Goal: Transaction & Acquisition: Obtain resource

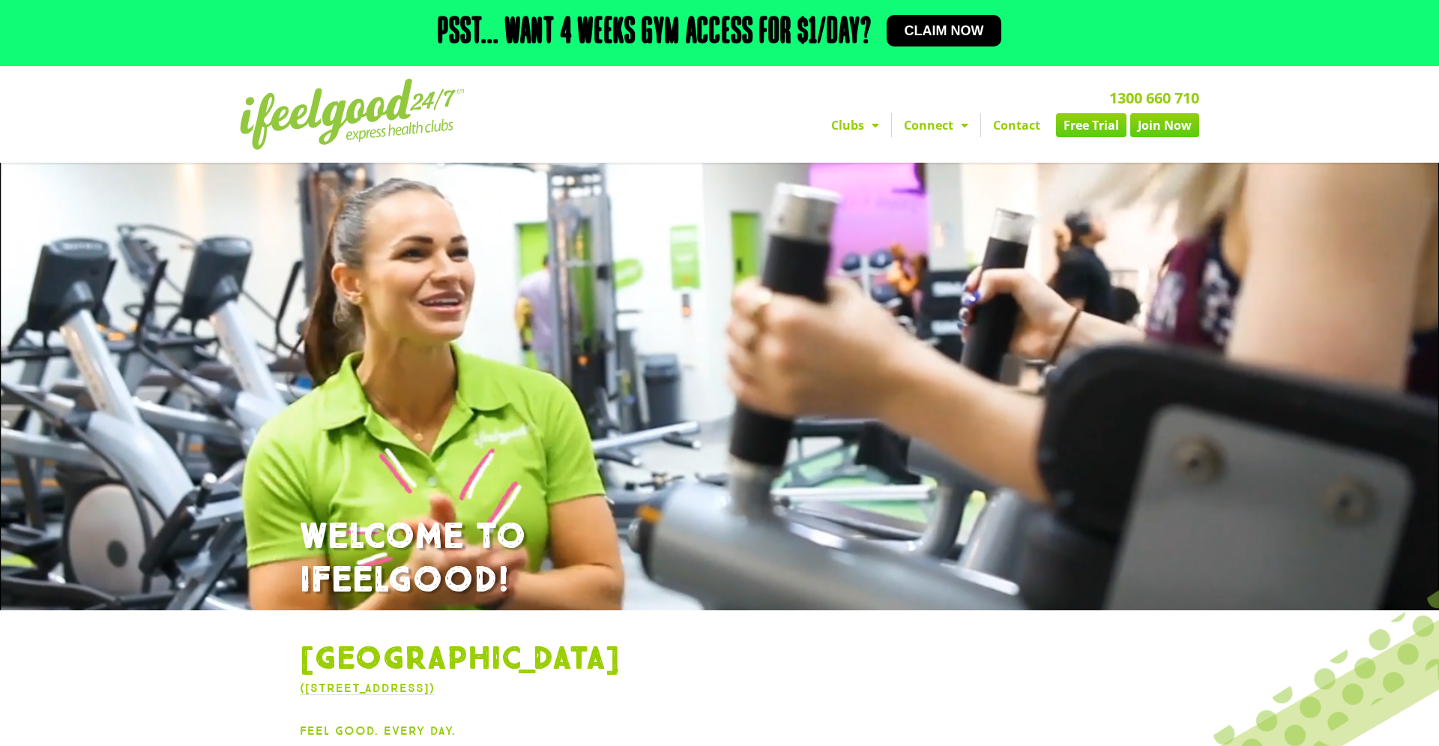
click at [1097, 122] on link "Free Trial" at bounding box center [1091, 125] width 70 height 24
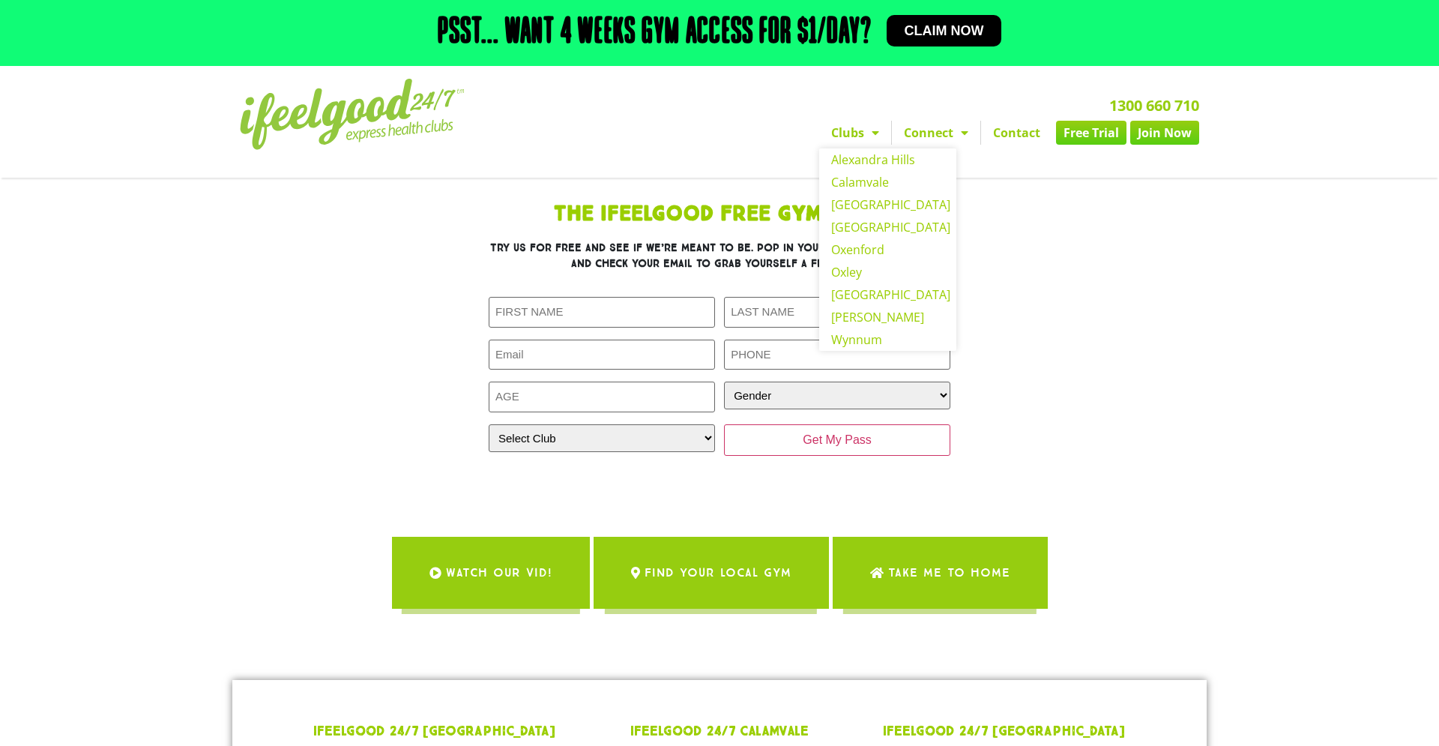
click at [868, 119] on span "Menu" at bounding box center [871, 132] width 15 height 27
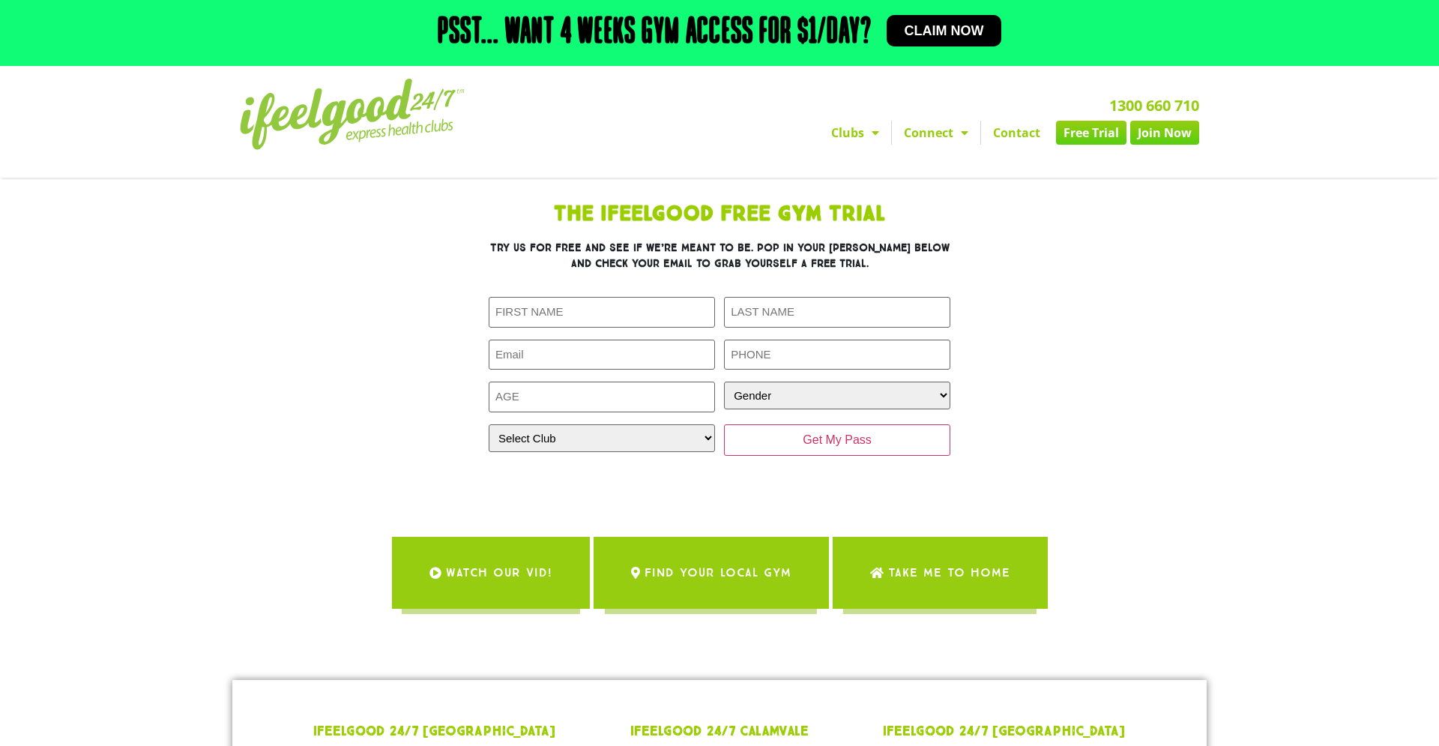
click at [868, 119] on span "Menu" at bounding box center [871, 132] width 15 height 27
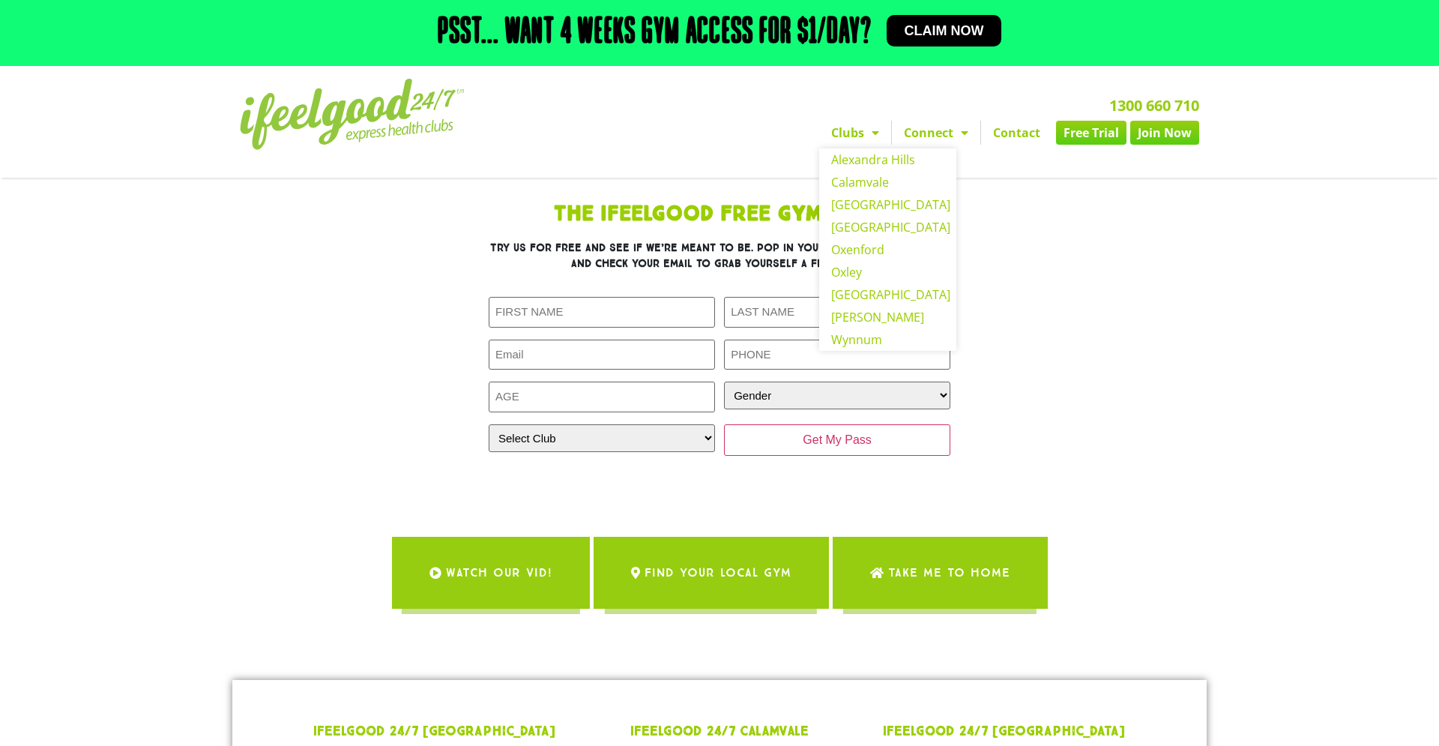
click at [274, 178] on section "The IfeelGood Free Gym Trial Try us for free and see if we’re meant to be. Pop …" at bounding box center [719, 416] width 1439 height 476
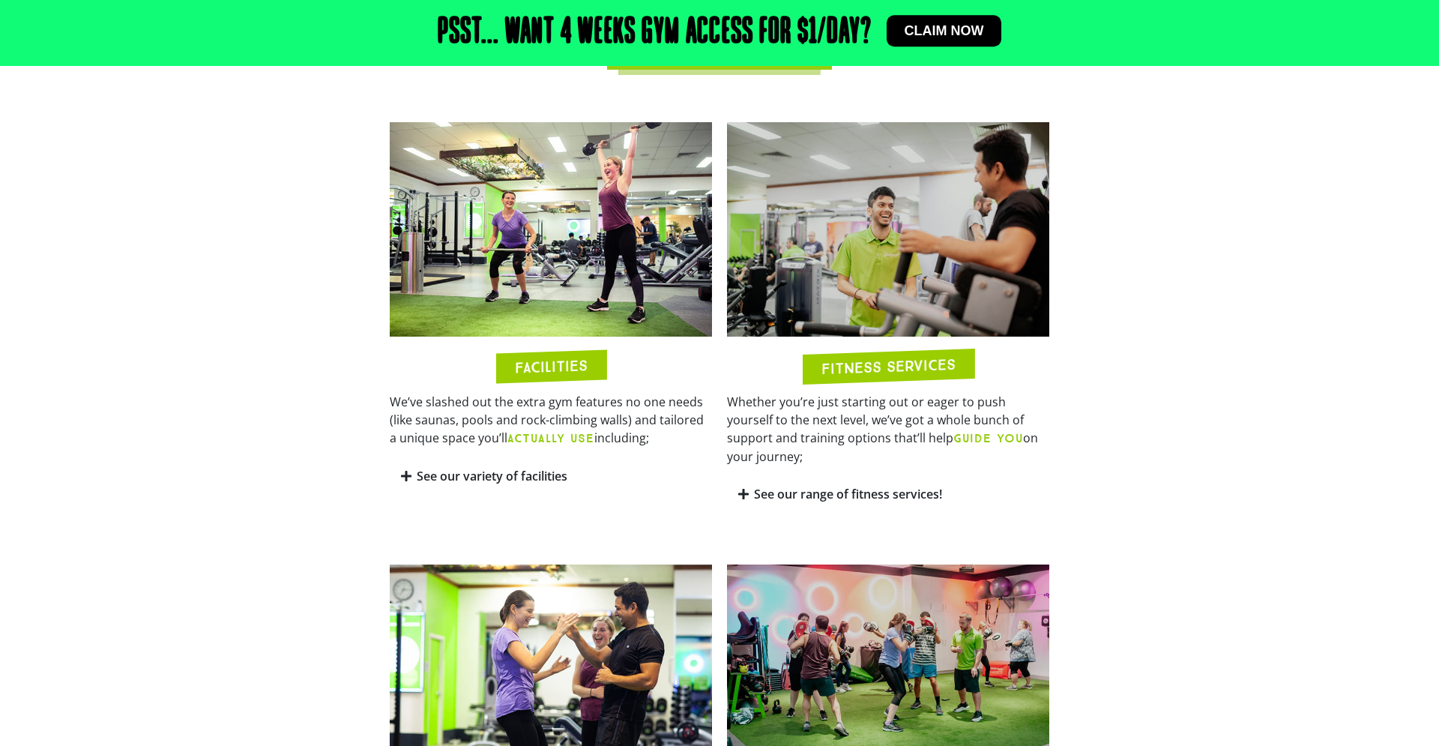
scroll to position [1034, 0]
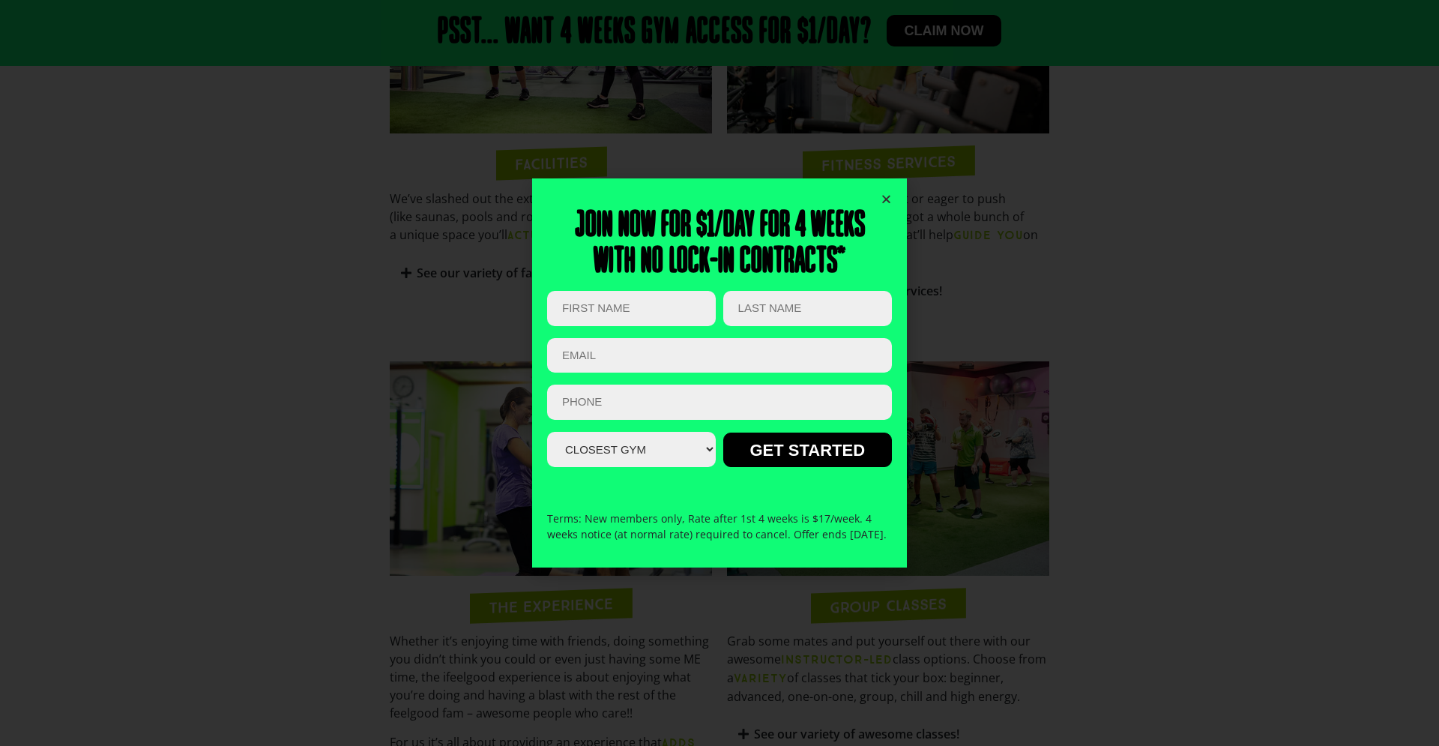
click at [885, 193] on icon "Close" at bounding box center [885, 198] width 11 height 11
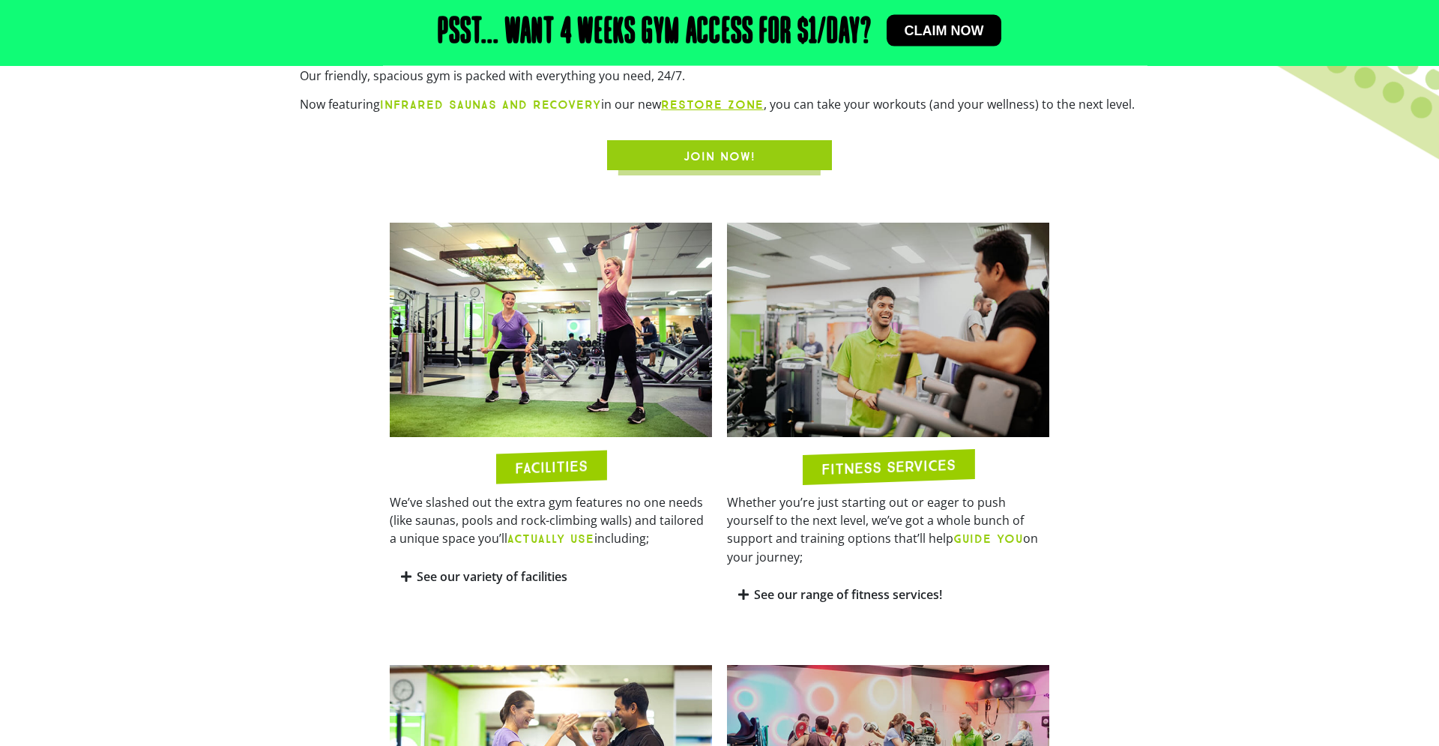
scroll to position [724, 0]
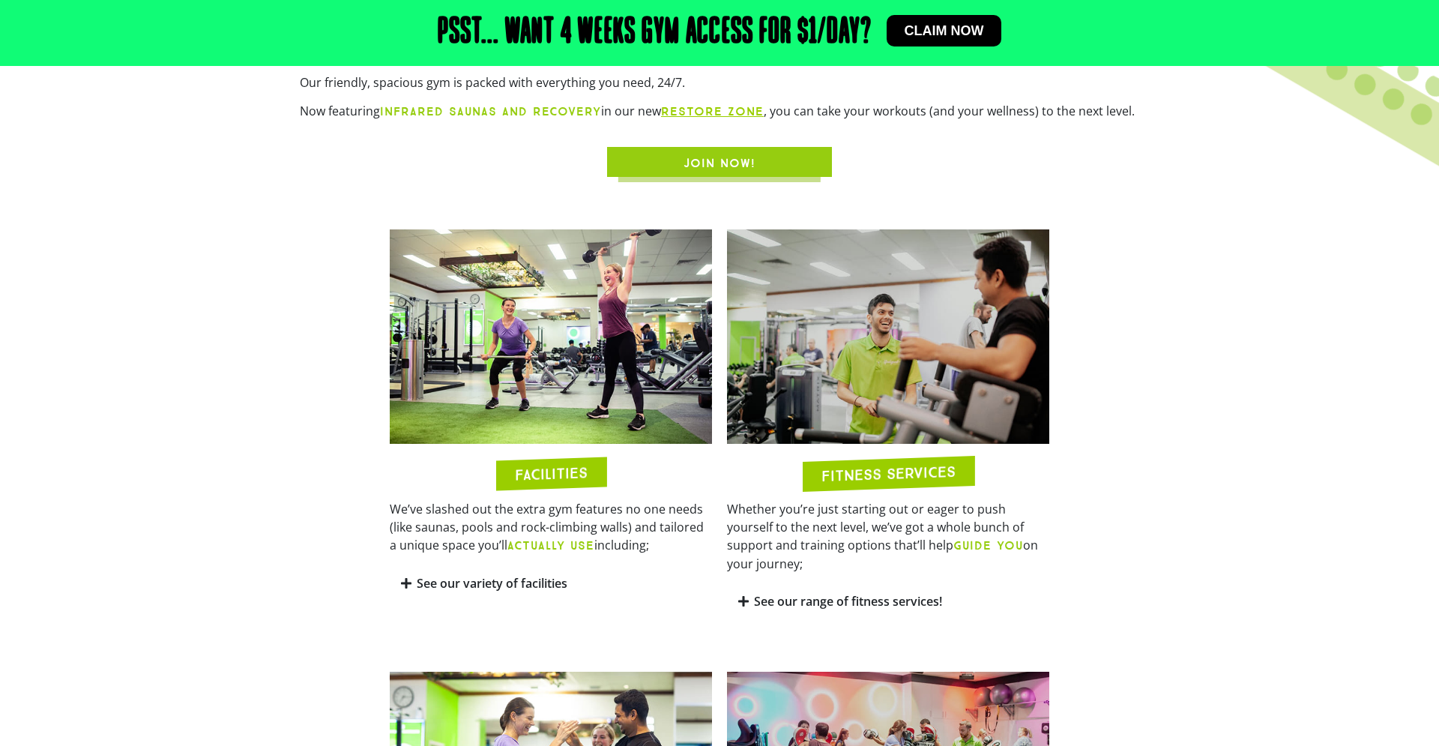
click at [921, 593] on link "See our range of fitness services!" at bounding box center [848, 601] width 188 height 16
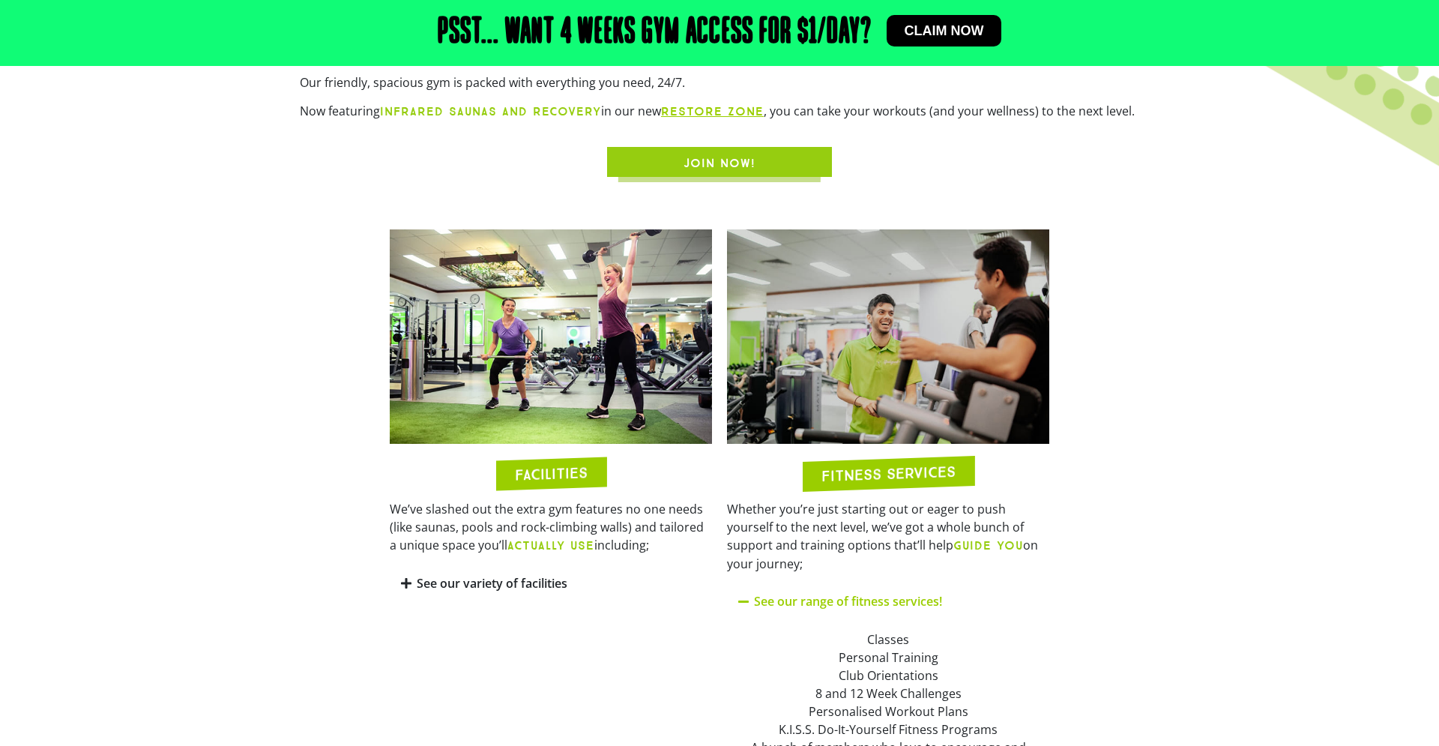
click at [545, 575] on link "See our variety of facilities" at bounding box center [492, 583] width 151 height 16
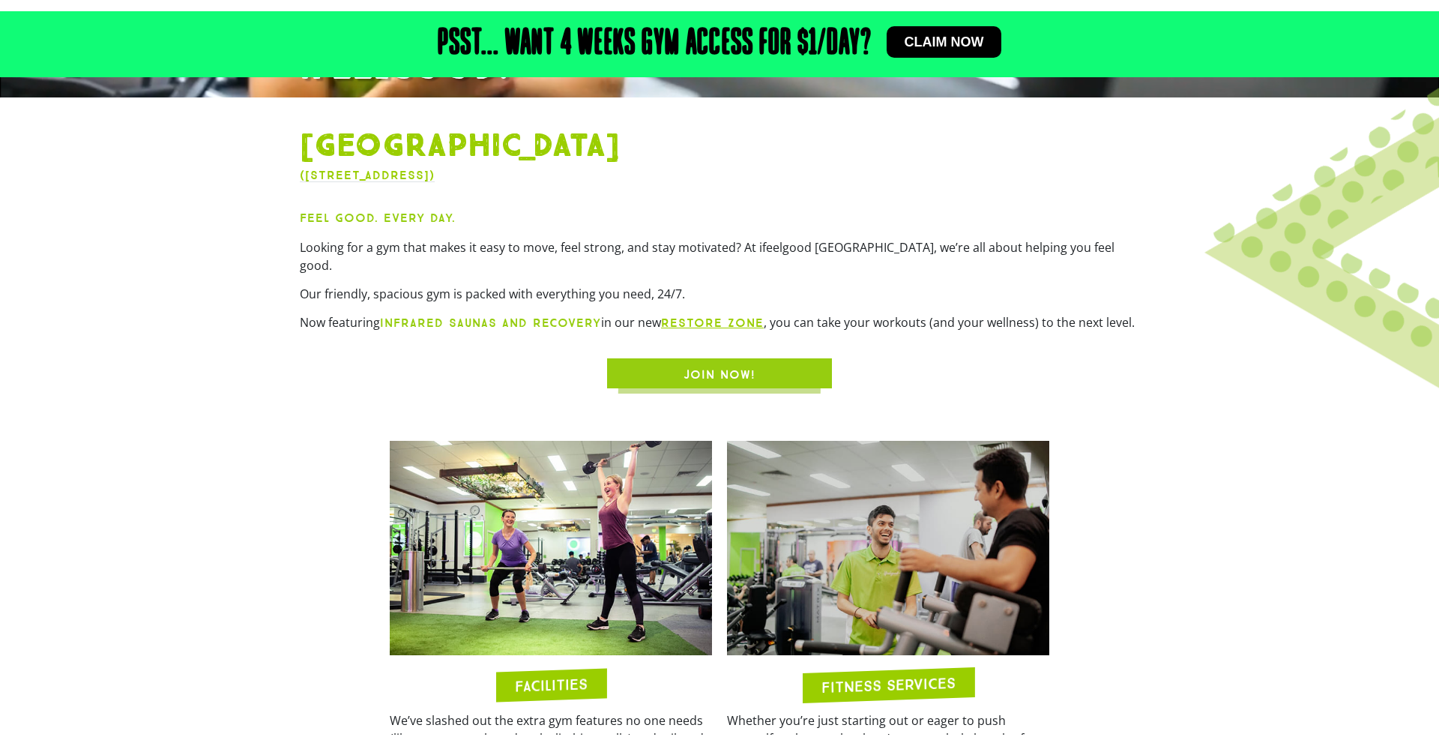
scroll to position [517, 0]
